Goal: Entertainment & Leisure: Consume media (video, audio)

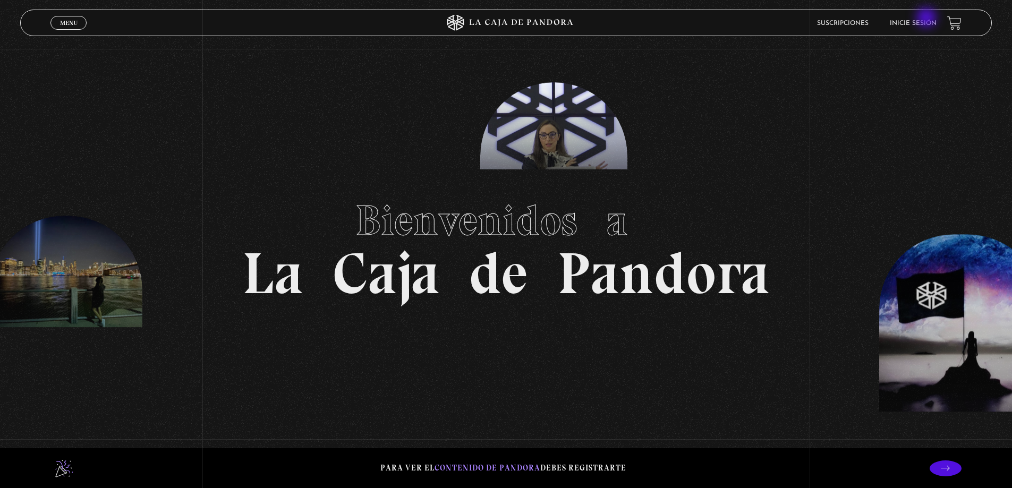
click at [927, 19] on li "Inicie sesión" at bounding box center [913, 23] width 47 height 16
click at [911, 26] on link "Inicie sesión" at bounding box center [913, 23] width 47 height 6
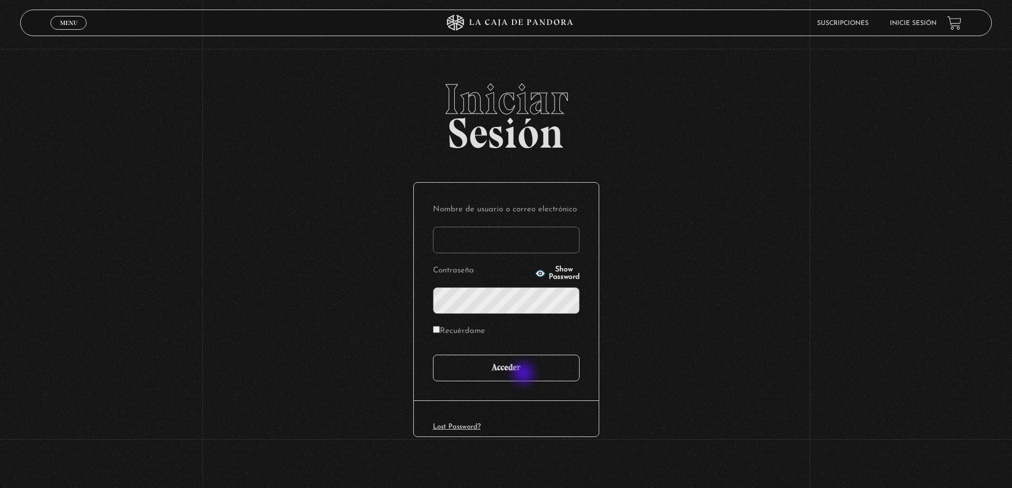
type input "[EMAIL_ADDRESS][DOMAIN_NAME]"
click at [525, 374] on input "Acceder" at bounding box center [506, 368] width 147 height 27
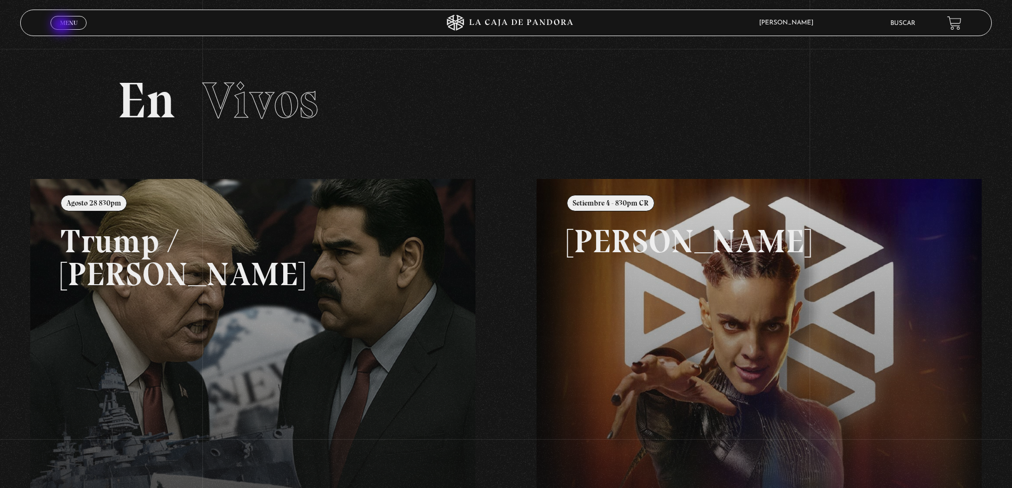
click at [63, 26] on span "Menu" at bounding box center [69, 23] width 18 height 6
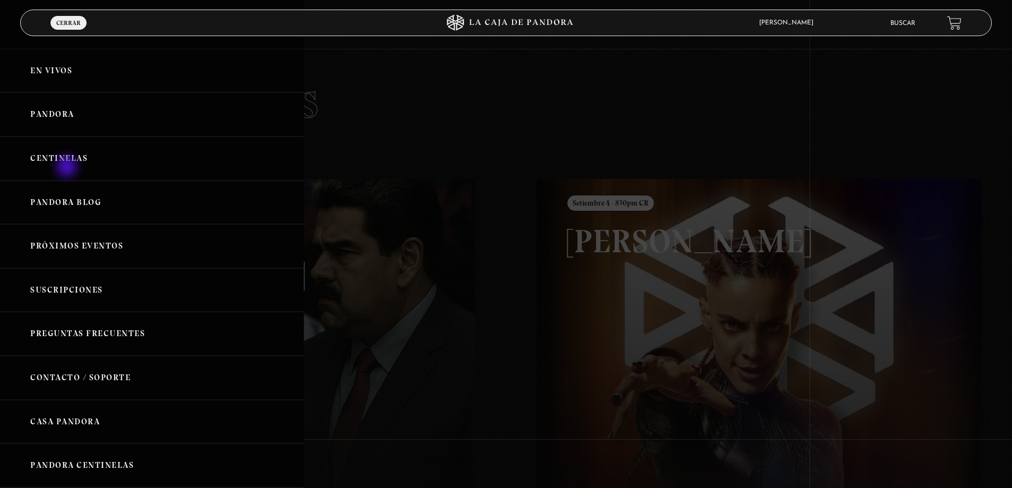
click at [69, 161] on link "Centinelas" at bounding box center [152, 158] width 304 height 44
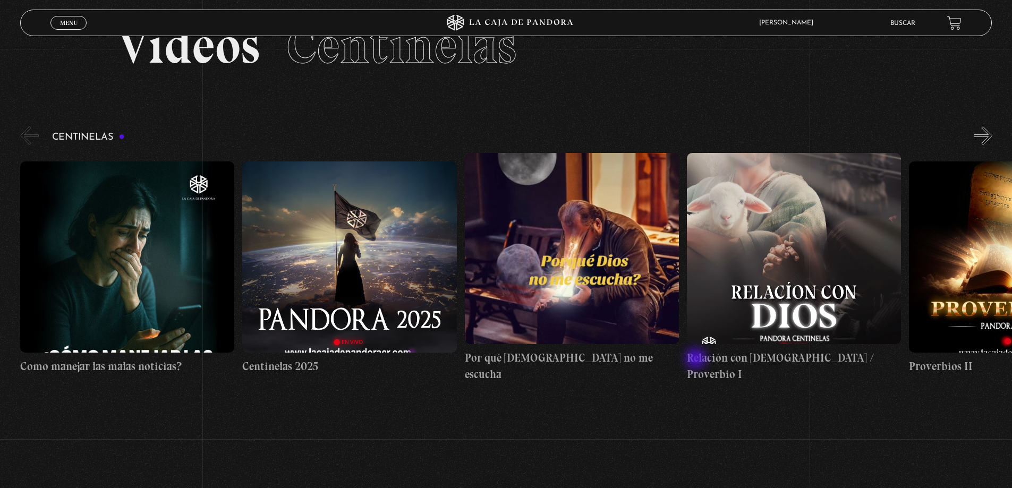
scroll to position [106, 0]
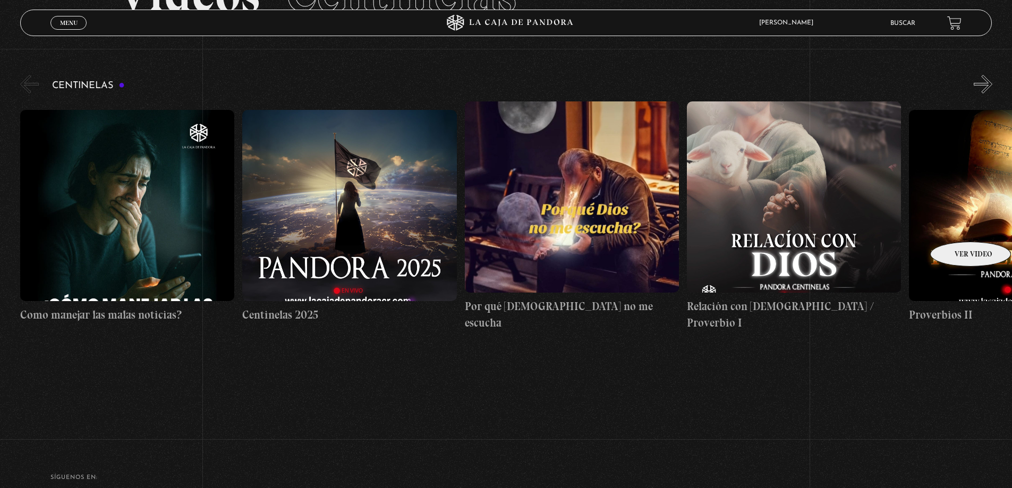
click at [956, 225] on figure at bounding box center [1016, 205] width 214 height 191
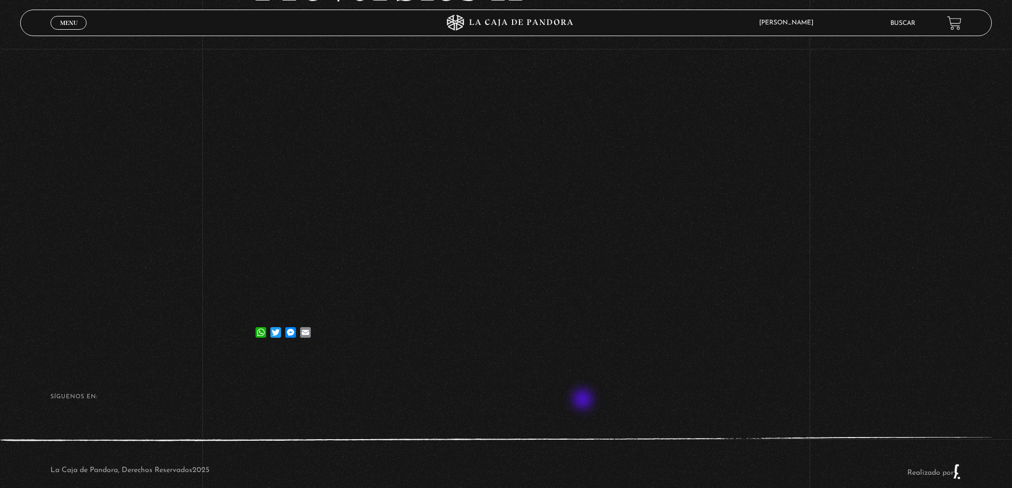
scroll to position [106, 0]
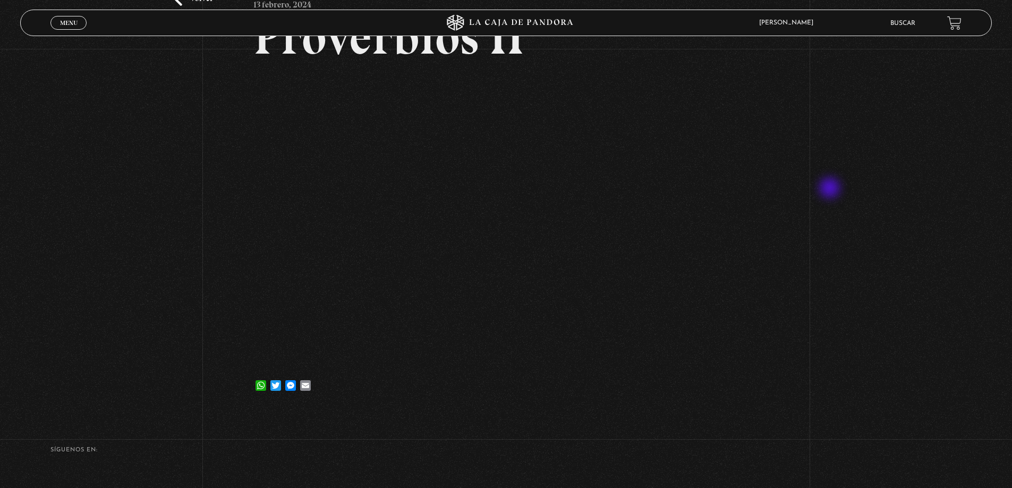
click at [831, 186] on div "Volver 13 febrero, 2024 Proverbios II WhatsApp Twitter Messenger Email" at bounding box center [506, 177] width 1012 height 468
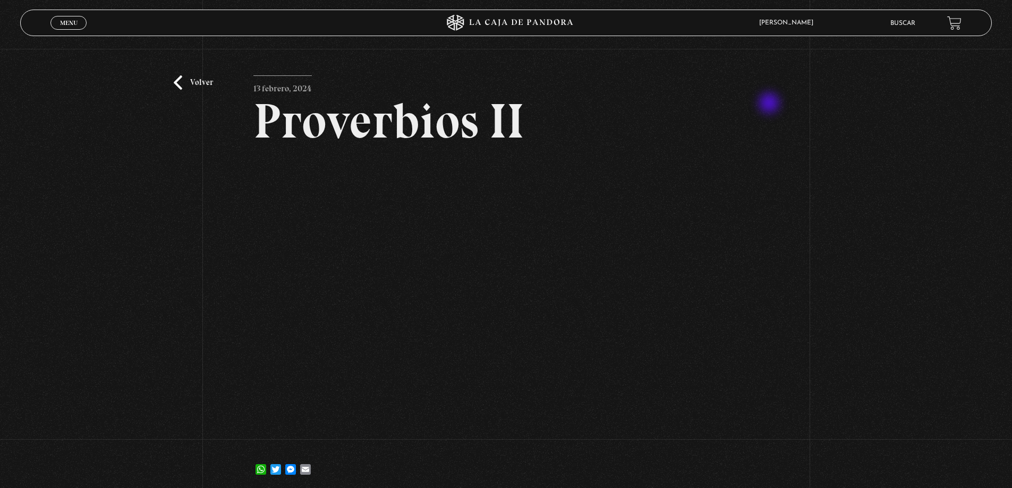
scroll to position [0, 0]
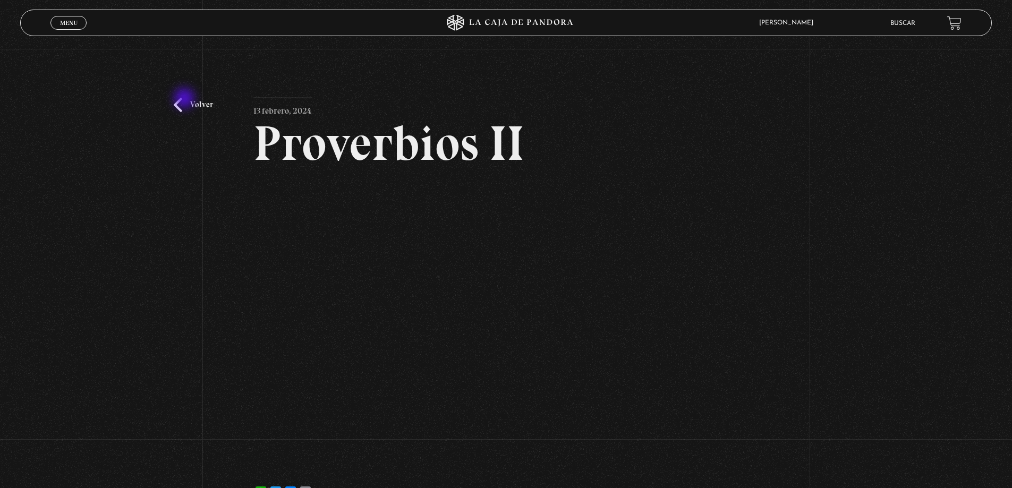
click at [185, 99] on link "Volver" at bounding box center [193, 105] width 39 height 14
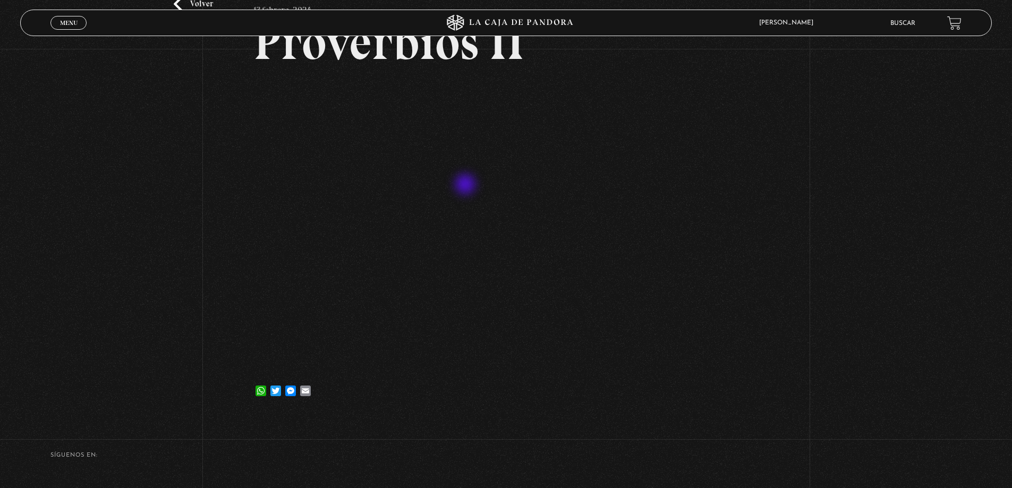
scroll to position [180, 0]
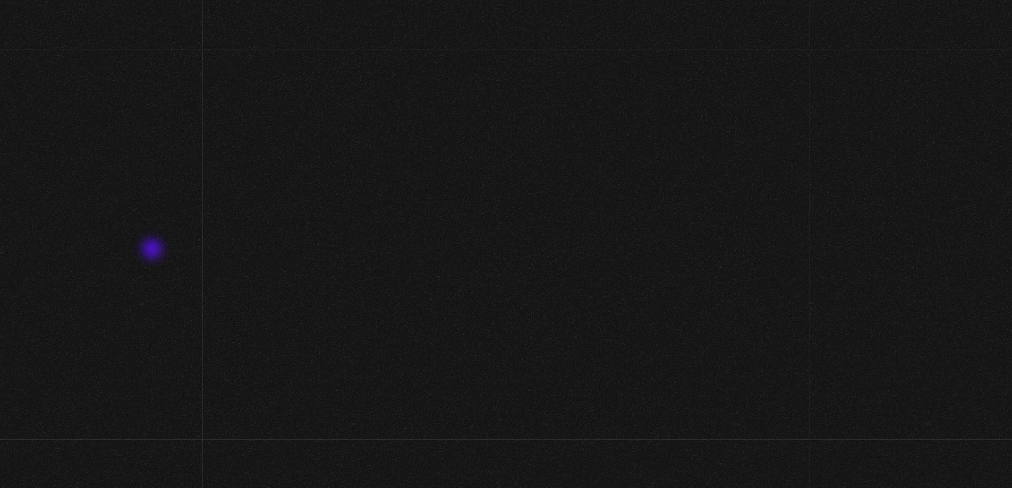
scroll to position [112, 0]
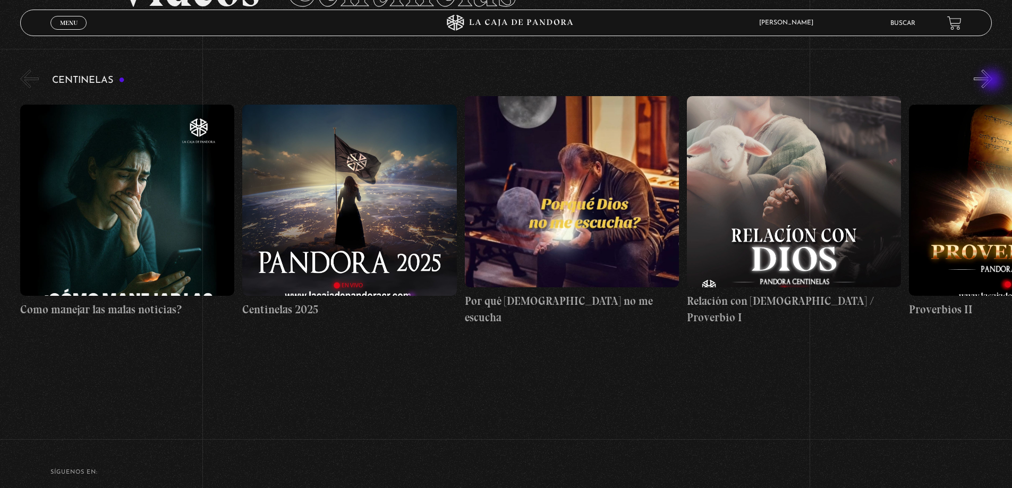
click at [992, 81] on button "»" at bounding box center [982, 79] width 19 height 19
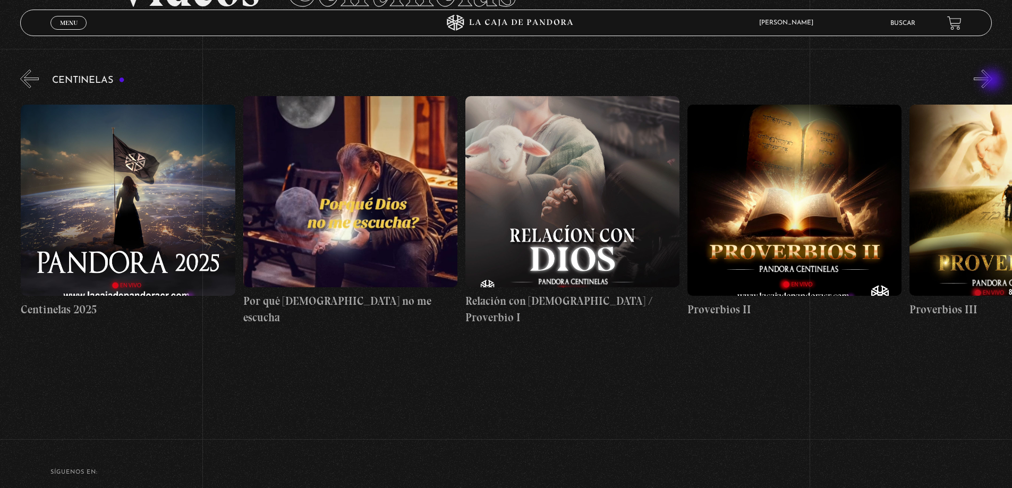
scroll to position [0, 222]
click at [919, 195] on figure at bounding box center [1016, 200] width 214 height 191
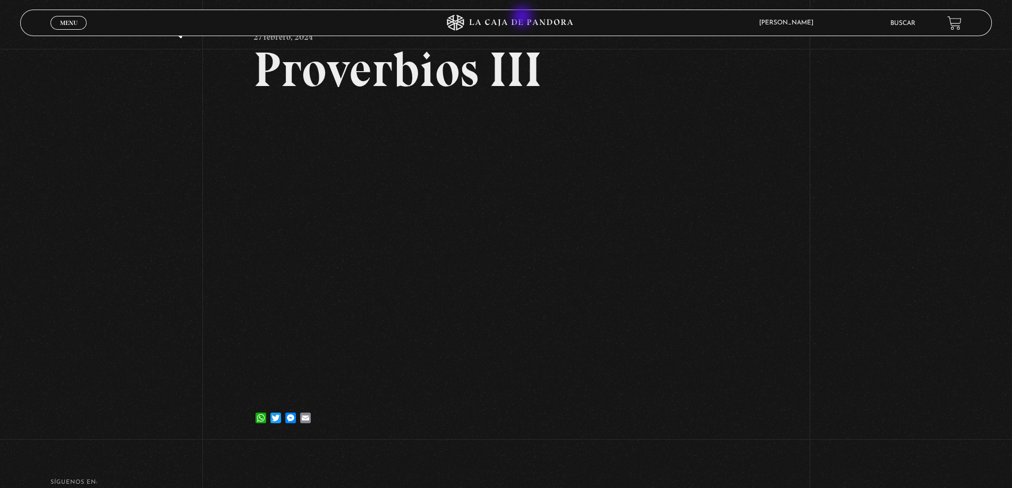
scroll to position [74, 0]
